Goal: Find specific page/section: Find specific page/section

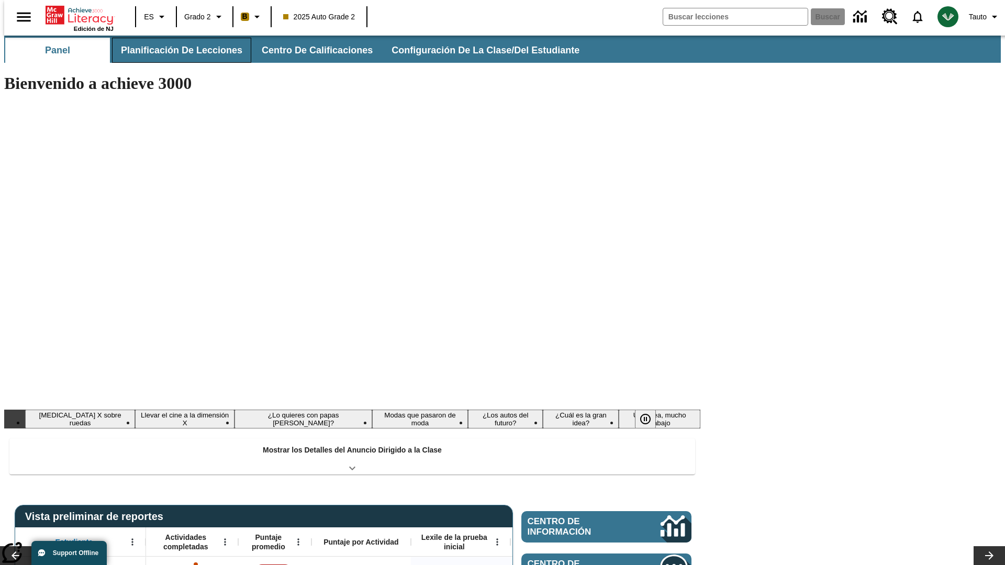
click at [175, 50] on button "Planificación de lecciones" at bounding box center [181, 50] width 139 height 25
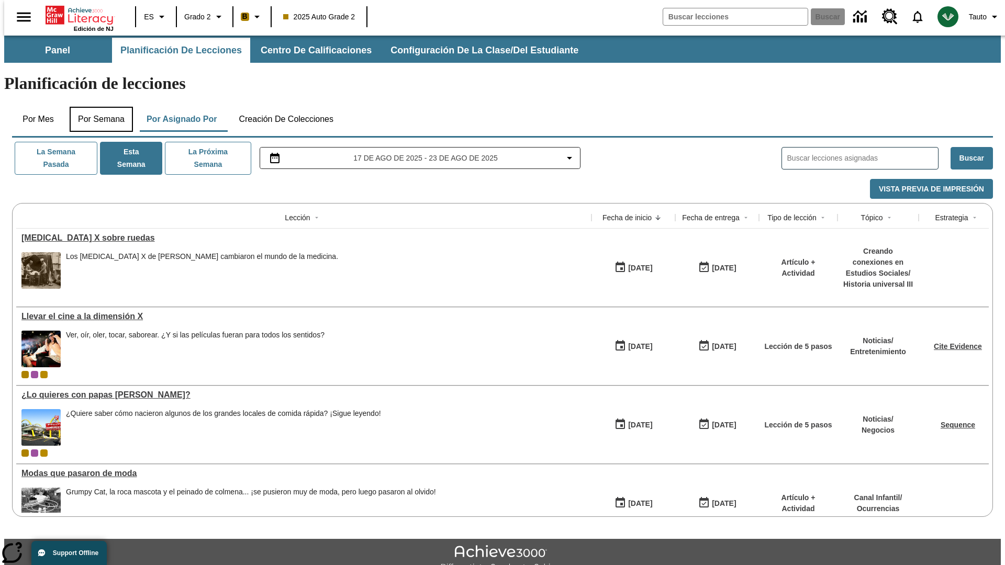
click at [98, 107] on button "Por semana" at bounding box center [101, 119] width 63 height 25
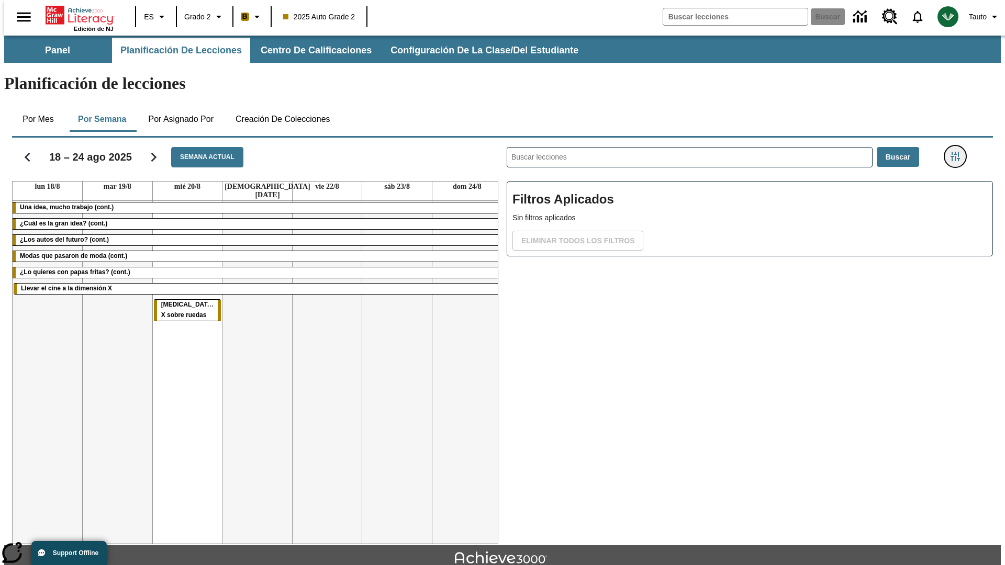
click at [958, 152] on icon "Menú lateral de filtros" at bounding box center [954, 156] width 9 height 9
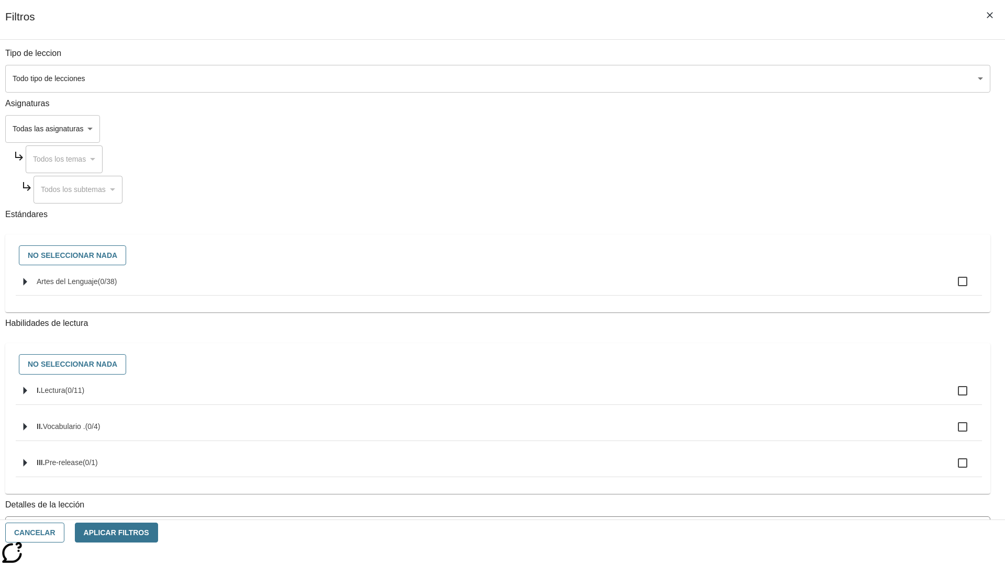
click at [754, 473] on body "Saltar al contenido principal Edición de NJ ES Grado 2 B 2025 Auto Grade 2 Busc…" at bounding box center [502, 324] width 996 height 577
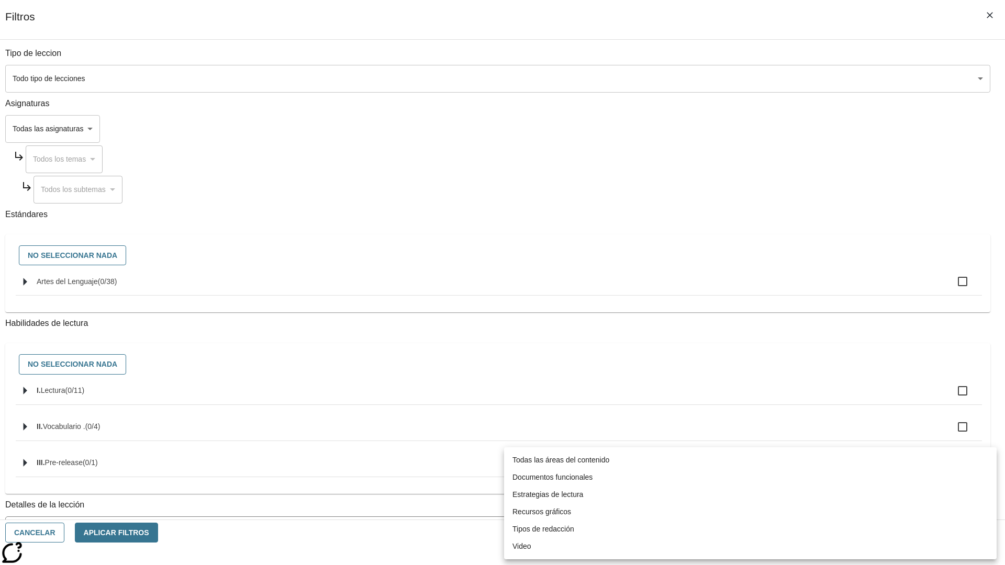
scroll to position [327, 0]
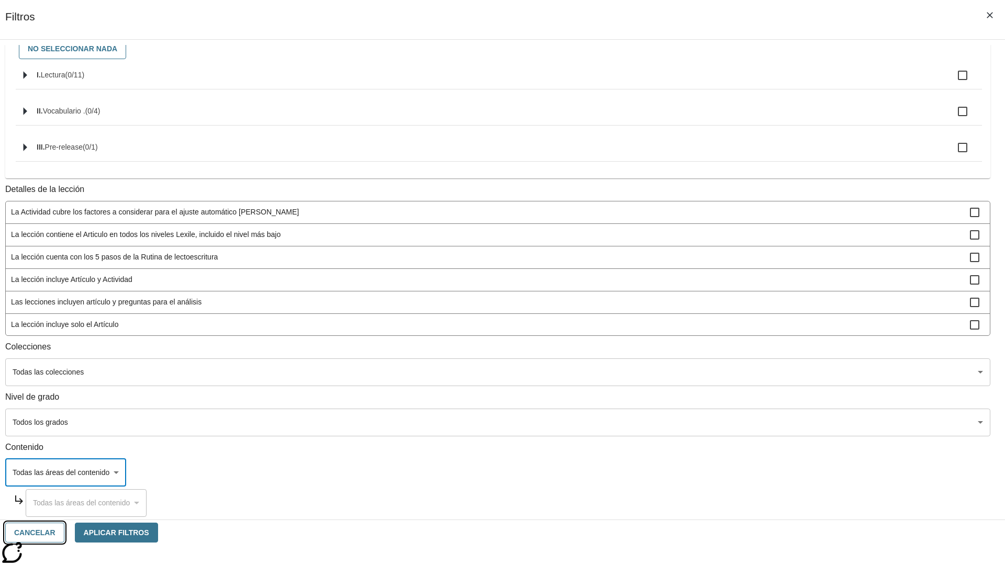
click at [64, 533] on button "Cancelar" at bounding box center [34, 533] width 59 height 20
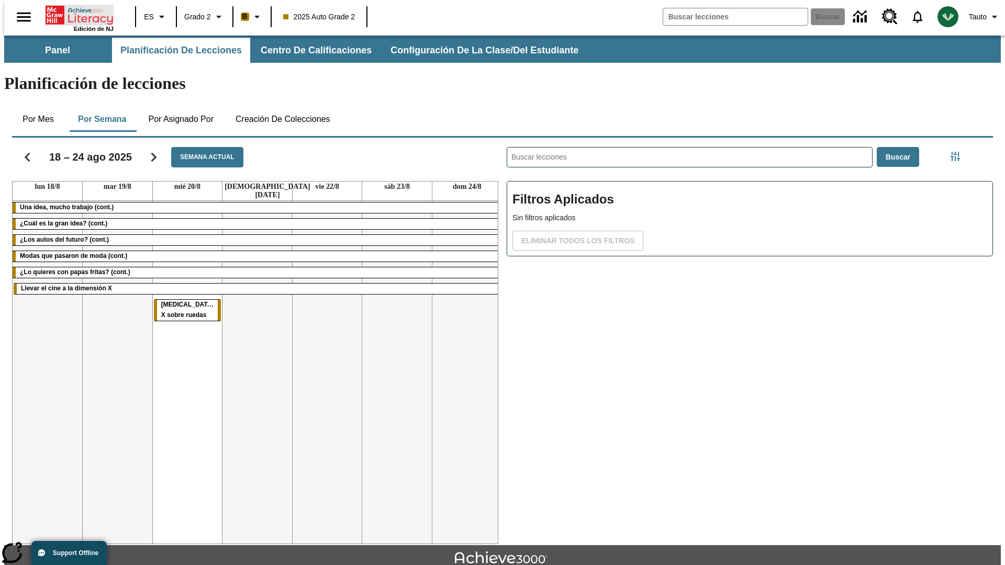
click at [75, 14] on icon "Portada" at bounding box center [81, 15] width 70 height 21
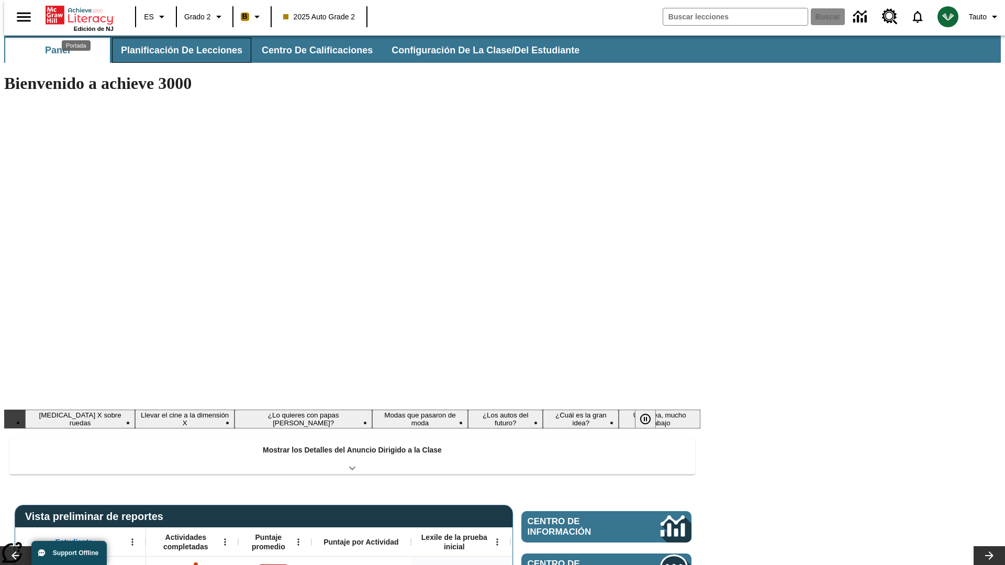
click at [175, 50] on button "Planificación de lecciones" at bounding box center [181, 50] width 139 height 25
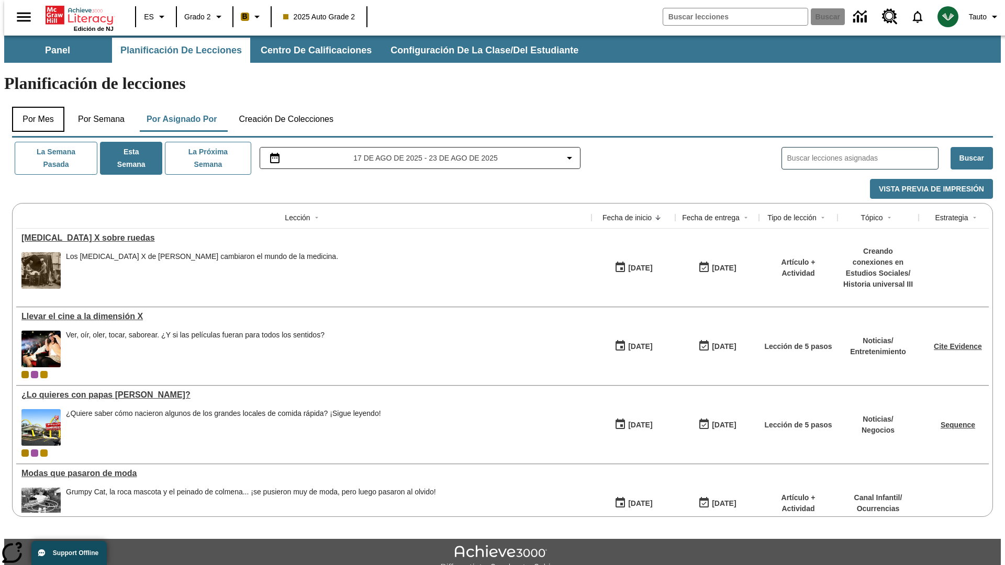
click at [34, 107] on button "Por mes" at bounding box center [38, 119] width 52 height 25
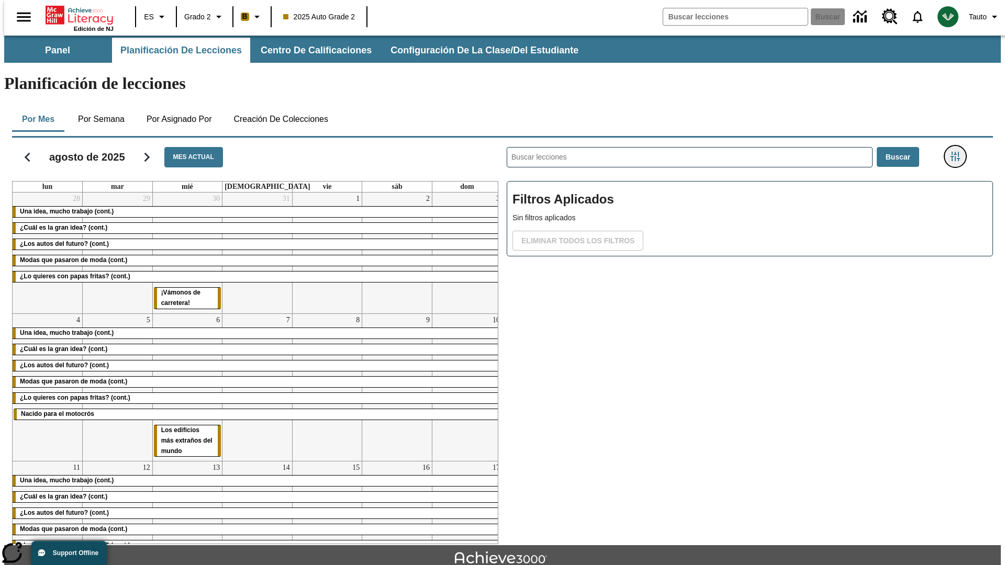
click at [958, 152] on icon "Menú lateral de filtros" at bounding box center [954, 156] width 9 height 9
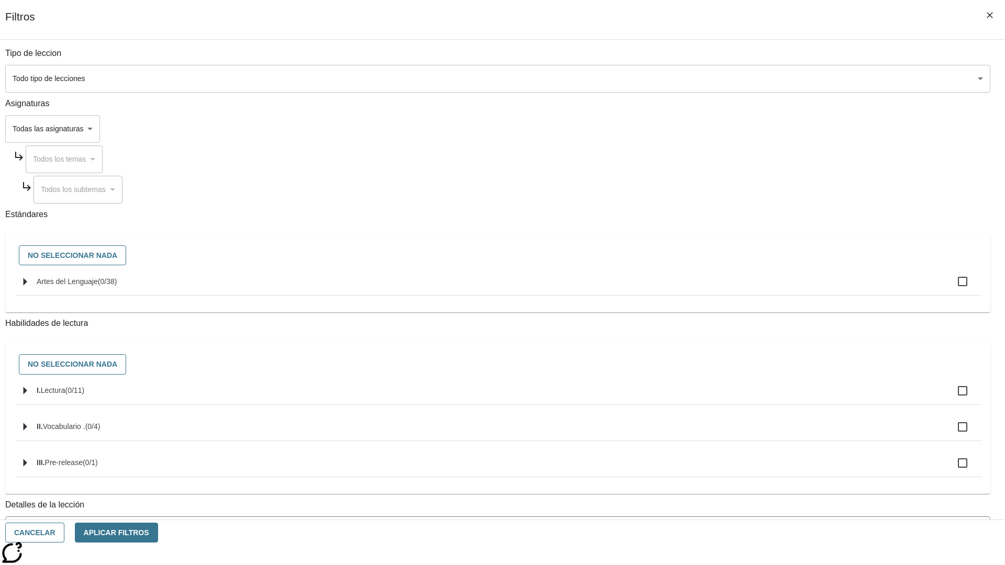
click at [754, 473] on body "Saltar al contenido principal Edición de NJ ES Grado 2 B 2025 Auto Grade 2 Busc…" at bounding box center [502, 324] width 996 height 577
